Goal: Task Accomplishment & Management: Complete application form

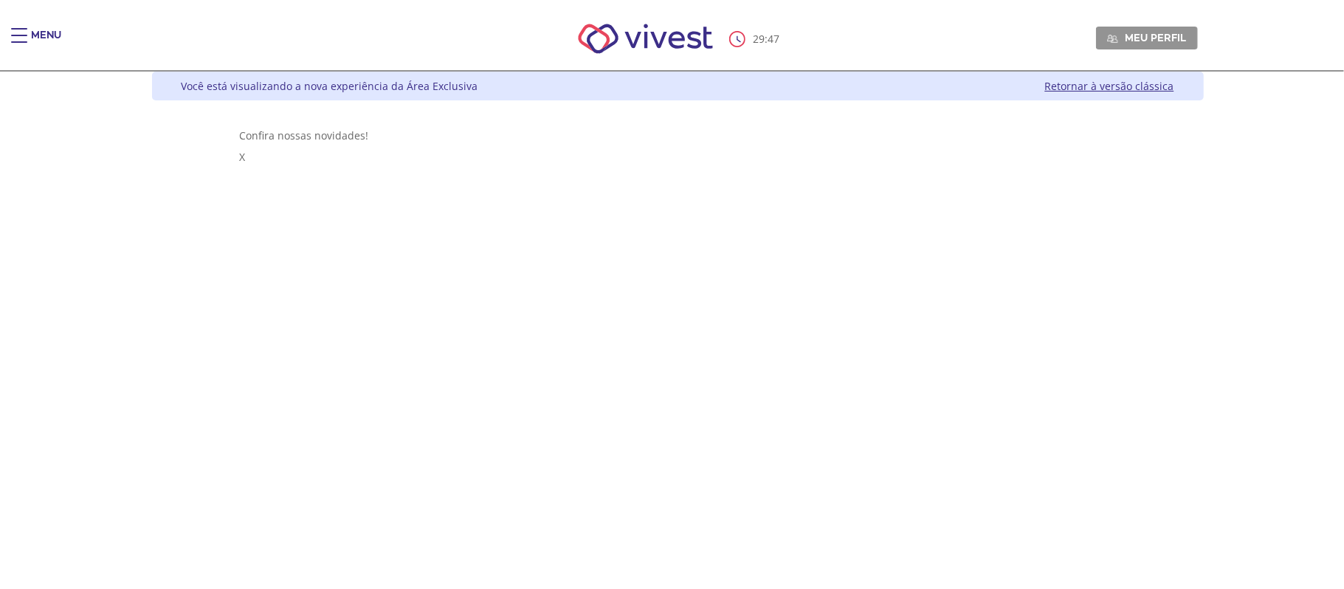
click at [21, 45] on div "Main header" at bounding box center [19, 43] width 16 height 30
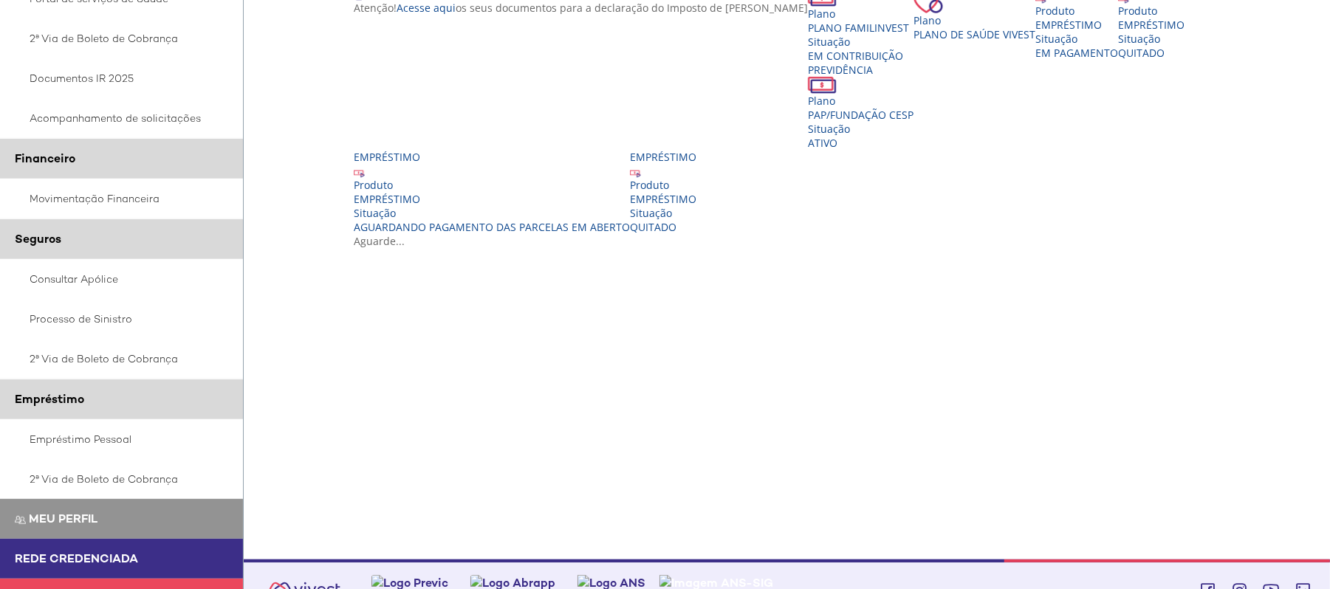
scroll to position [306, 0]
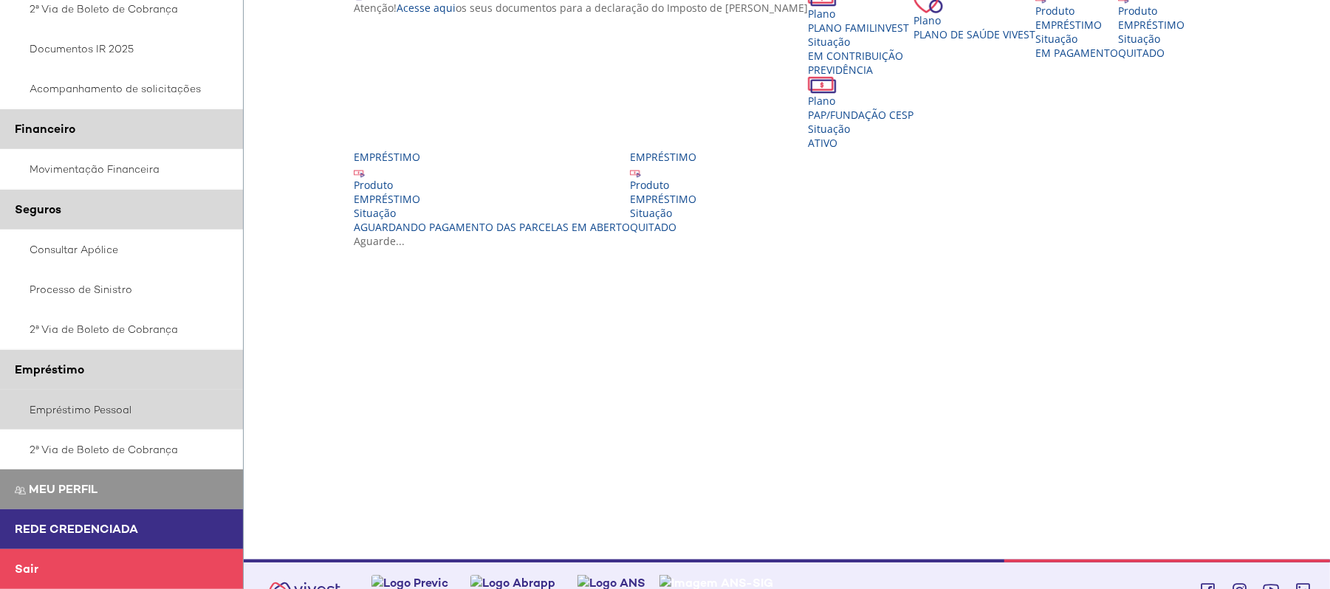
click at [75, 403] on link "Empréstimo Pessoal" at bounding box center [122, 410] width 244 height 40
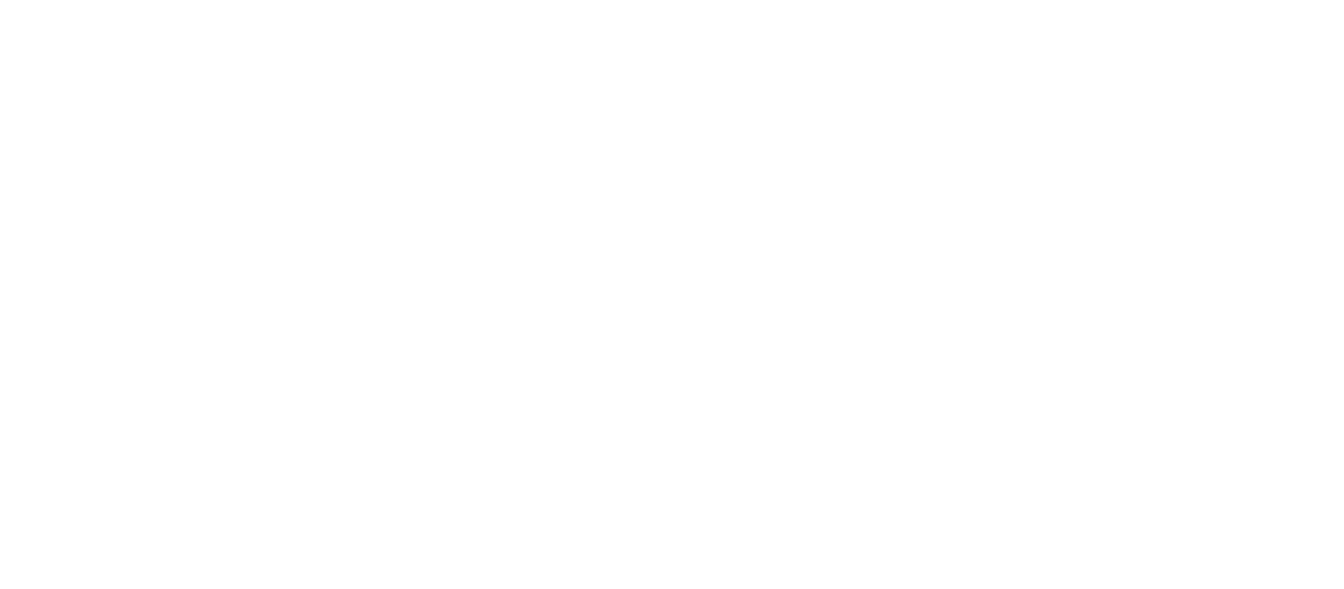
click at [1191, 361] on div at bounding box center [672, 294] width 1344 height 589
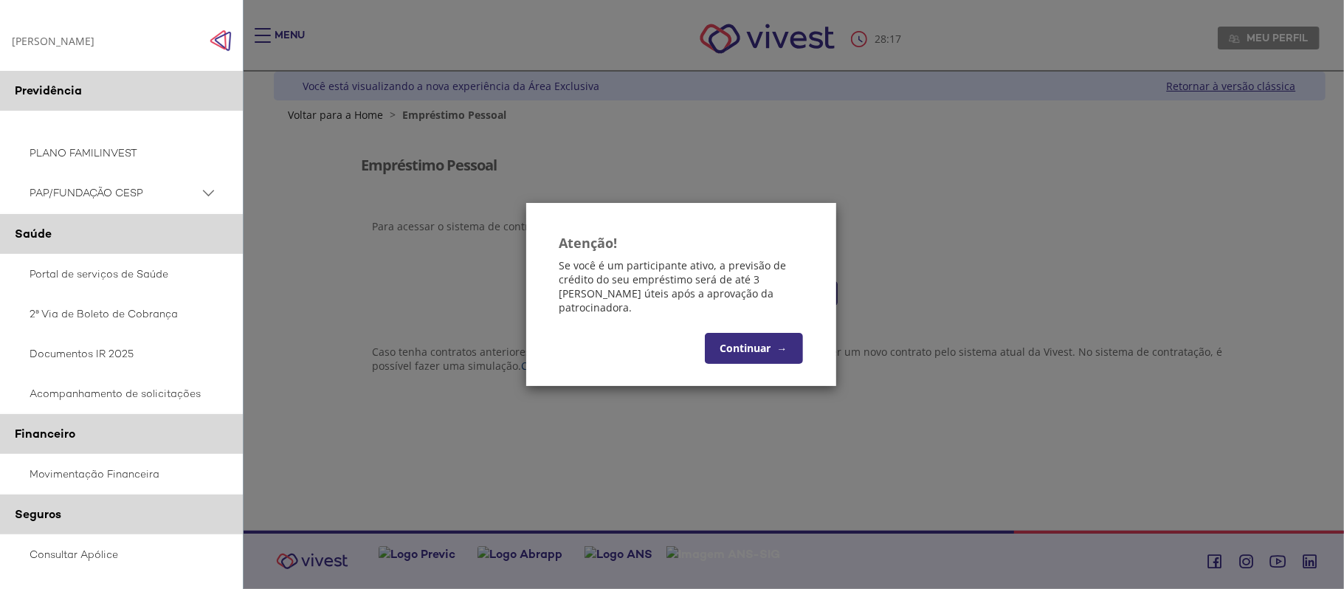
click at [740, 340] on button "Continuar →" at bounding box center [754, 348] width 98 height 31
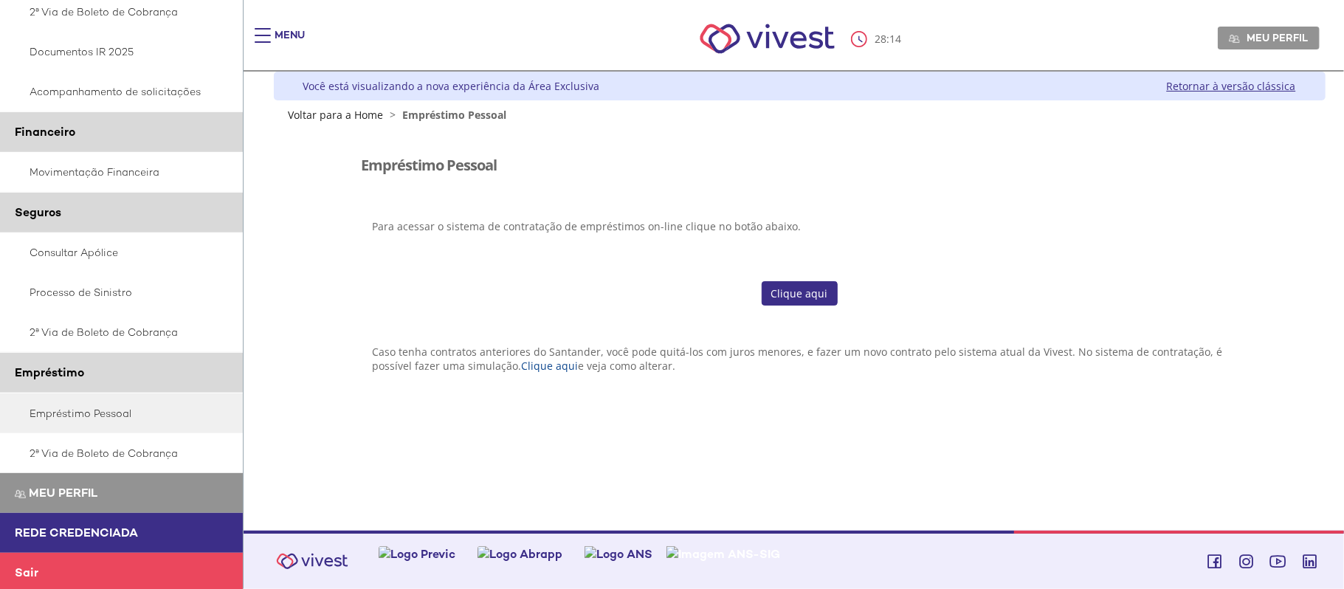
scroll to position [307, 0]
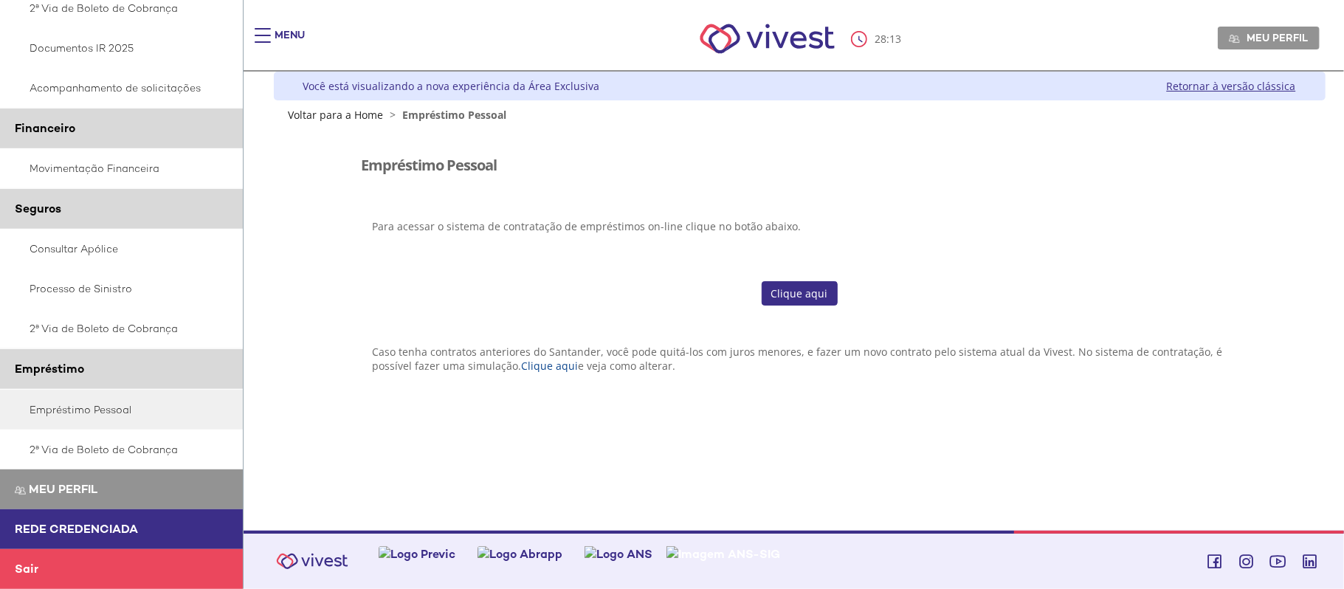
click at [798, 292] on link "Clique aqui" at bounding box center [800, 293] width 76 height 25
